Goal: Consume media (video, audio)

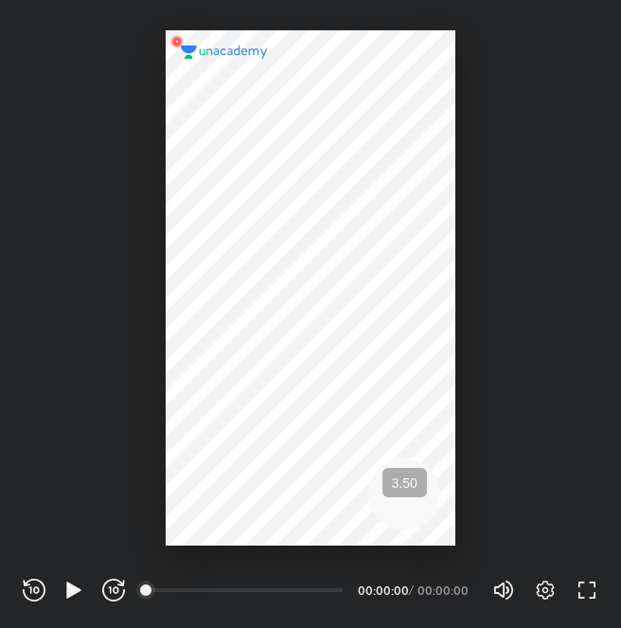
scroll to position [628, 621]
click at [68, 589] on icon "button" at bounding box center [73, 590] width 14 height 16
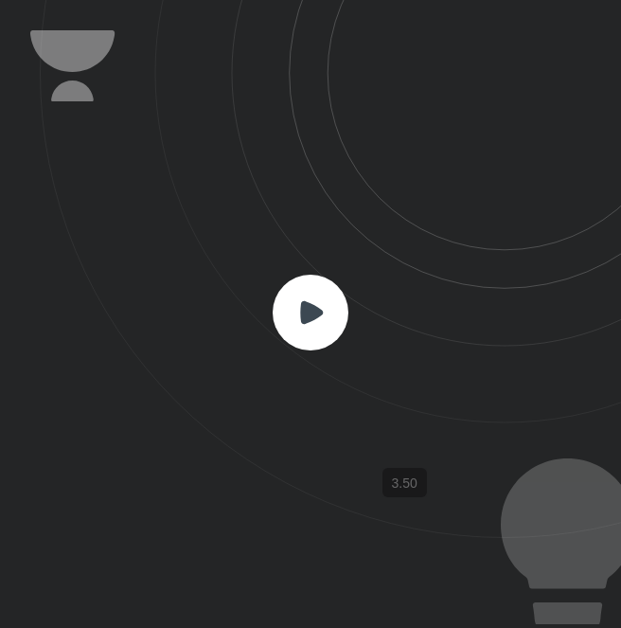
click at [315, 323] on rect at bounding box center [311, 313] width 76 height 76
click at [320, 454] on icon at bounding box center [331, 269] width 582 height 538
click at [323, 337] on rect at bounding box center [311, 313] width 76 height 76
click at [302, 311] on icon at bounding box center [311, 311] width 23 height 23
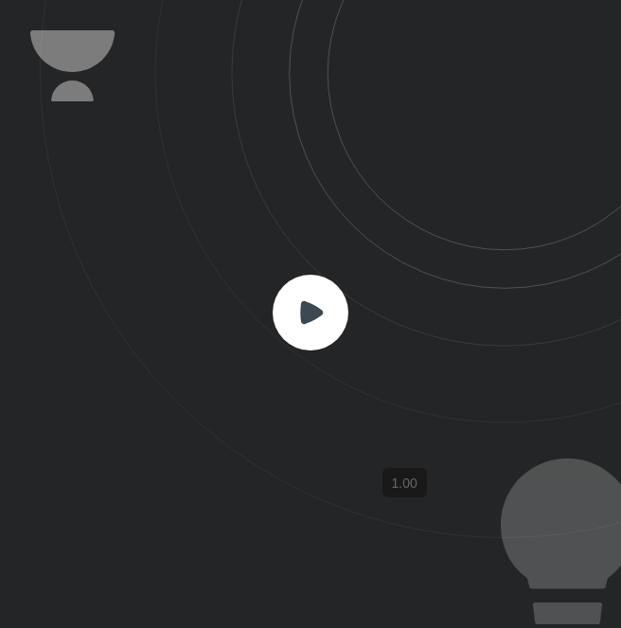
click at [302, 311] on icon at bounding box center [311, 311] width 23 height 23
click at [588, 433] on icon at bounding box center [331, 269] width 582 height 538
click at [303, 316] on icon at bounding box center [311, 311] width 23 height 23
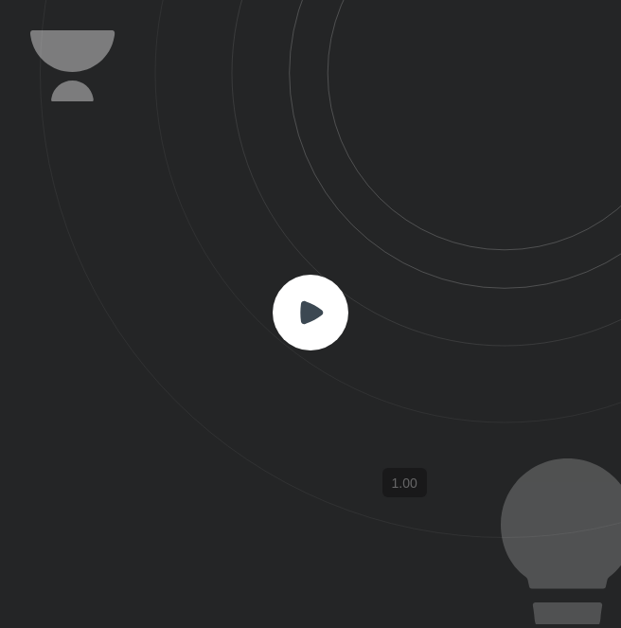
click at [303, 316] on icon at bounding box center [311, 311] width 23 height 23
